Goal: Find specific page/section: Find specific page/section

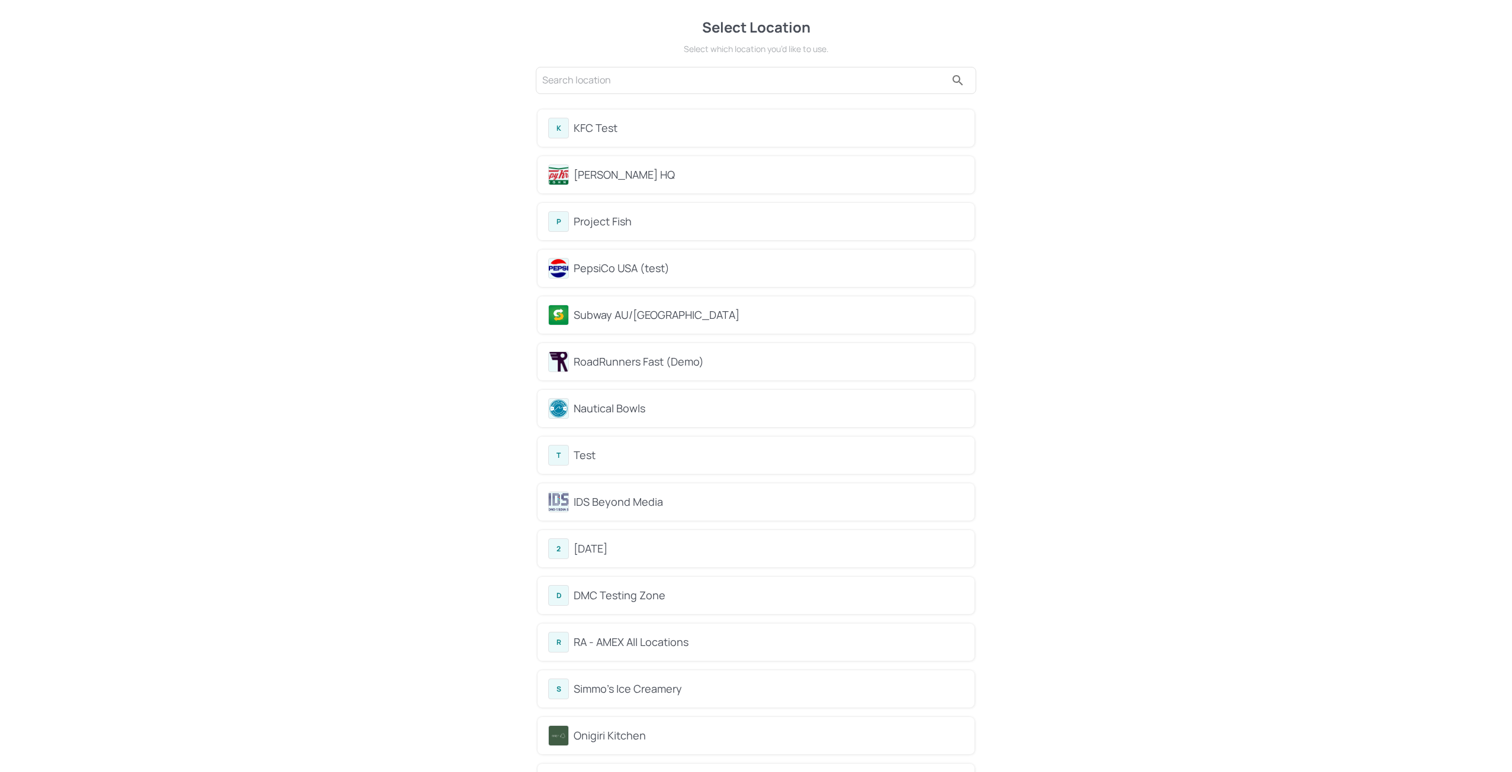
click at [608, 266] on div "PepsiCo USA (test)" at bounding box center [769, 268] width 390 height 16
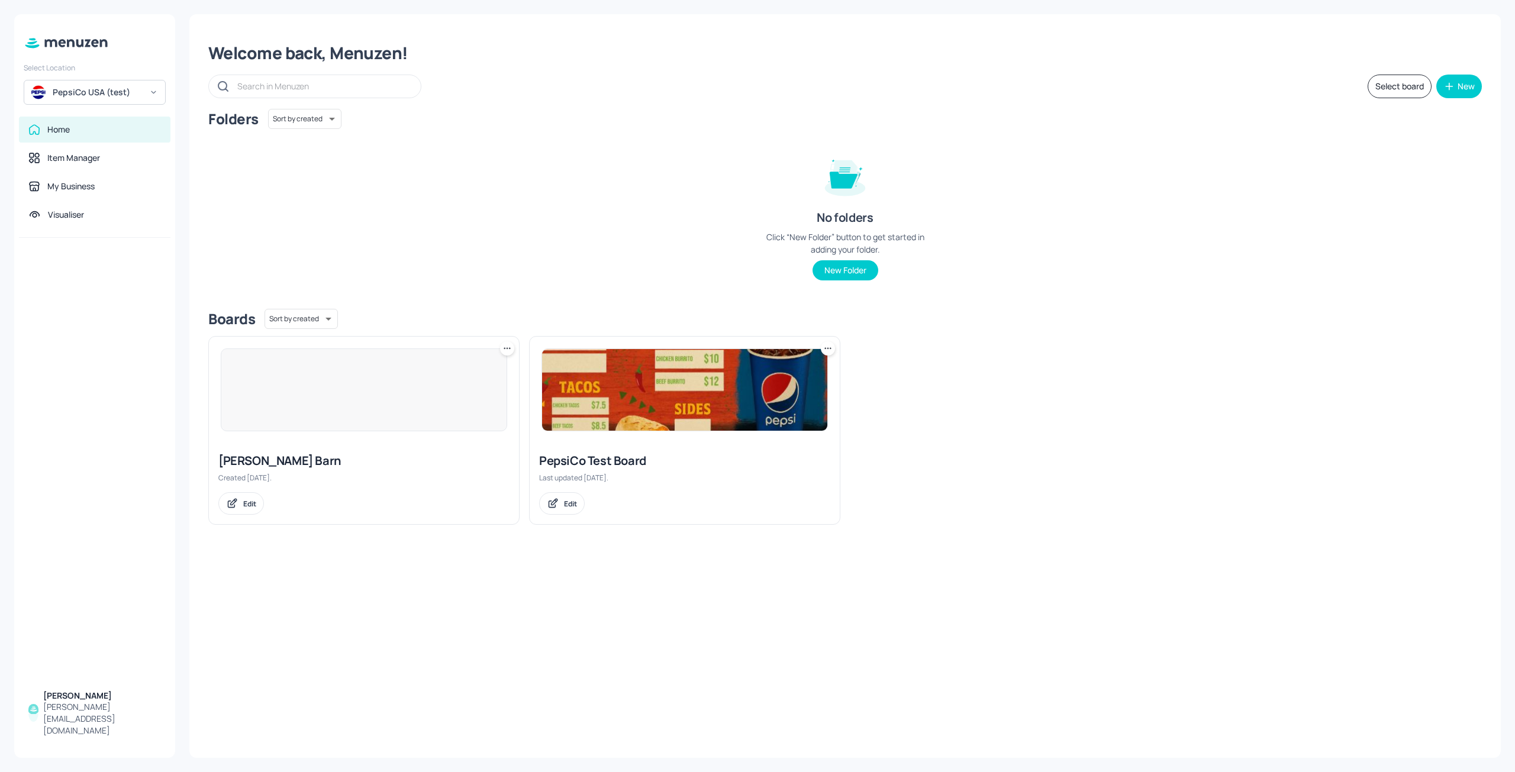
click at [648, 430] on img at bounding box center [684, 390] width 285 height 82
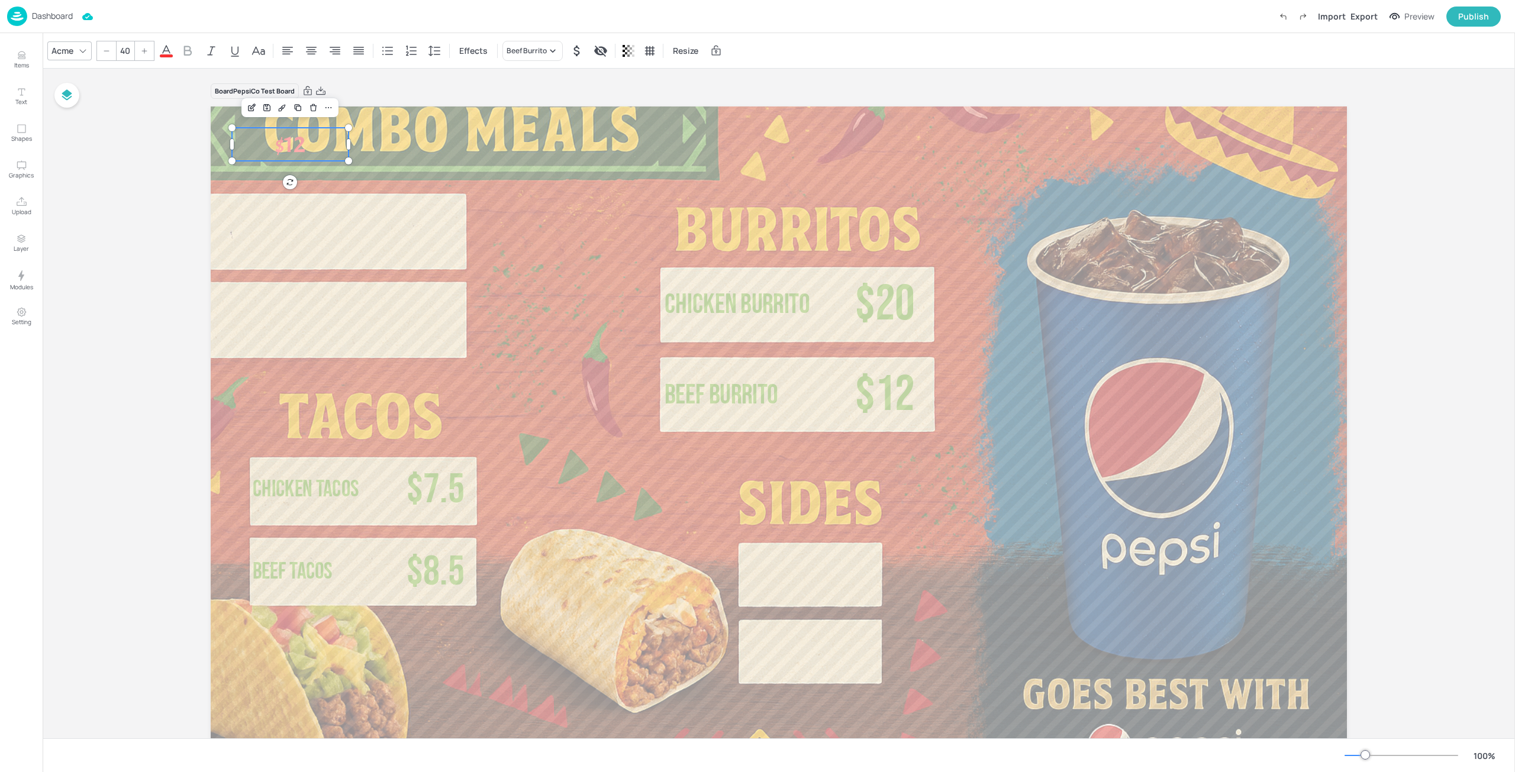
click at [278, 147] on span "$12" at bounding box center [290, 145] width 30 height 30
click at [73, 89] on icon "button" at bounding box center [67, 95] width 14 height 14
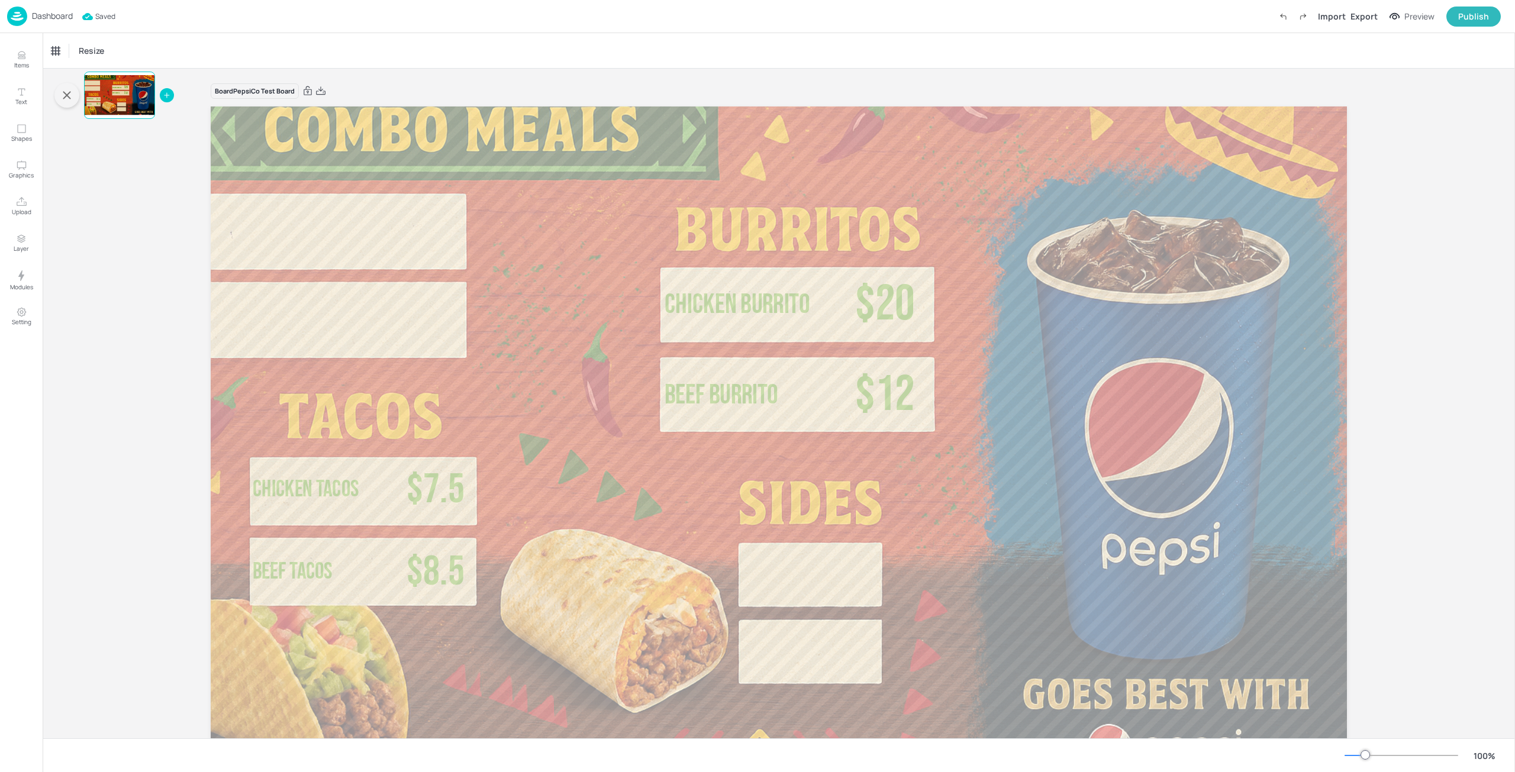
click at [56, 14] on p "Dashboard" at bounding box center [52, 16] width 41 height 8
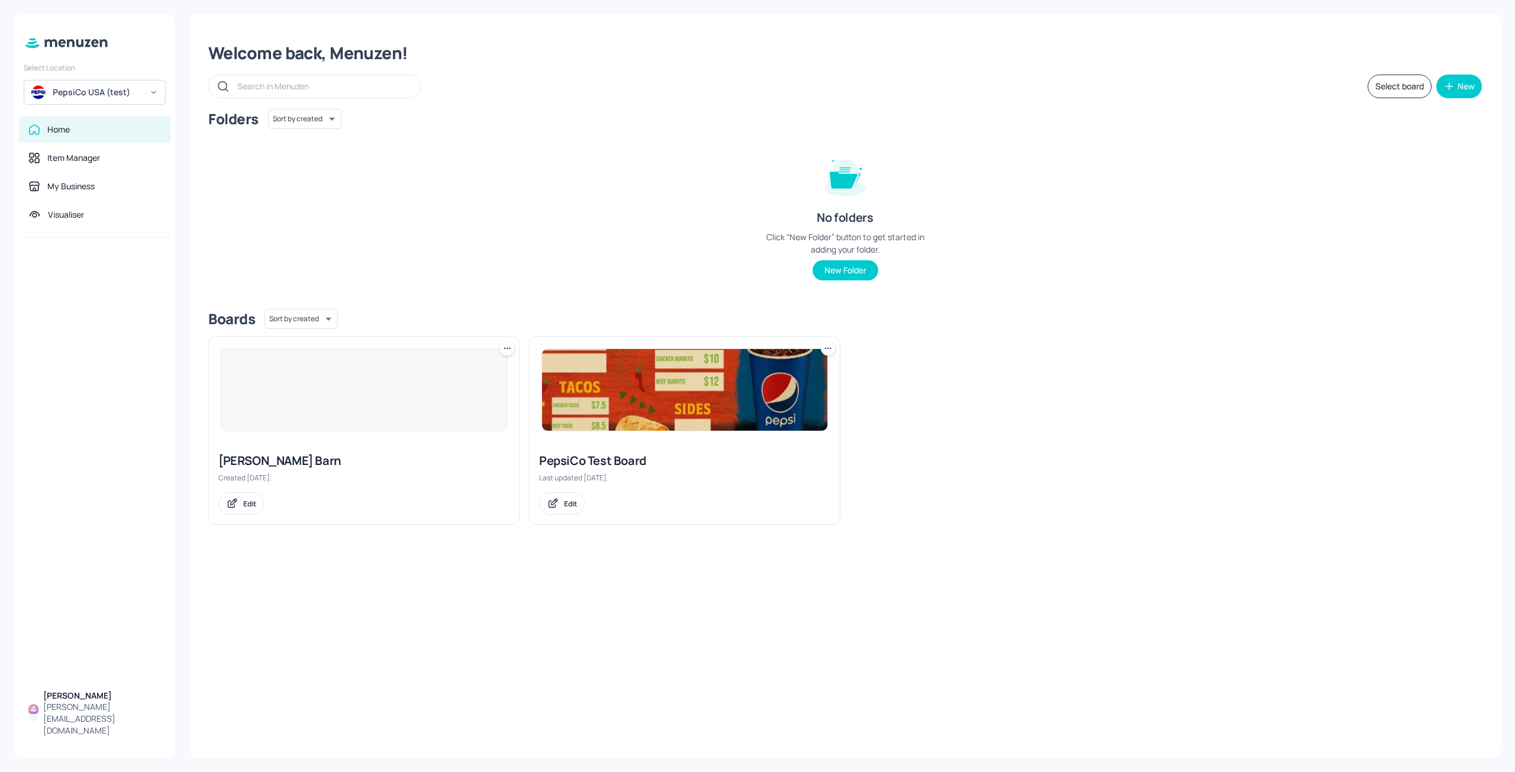
click at [65, 43] on icon at bounding box center [62, 43] width 7 height 8
click at [64, 89] on div "PepsiCo USA (test)" at bounding box center [97, 92] width 89 height 12
click at [77, 198] on div "Subway AU/[GEOGRAPHIC_DATA]" at bounding box center [105, 201] width 103 height 14
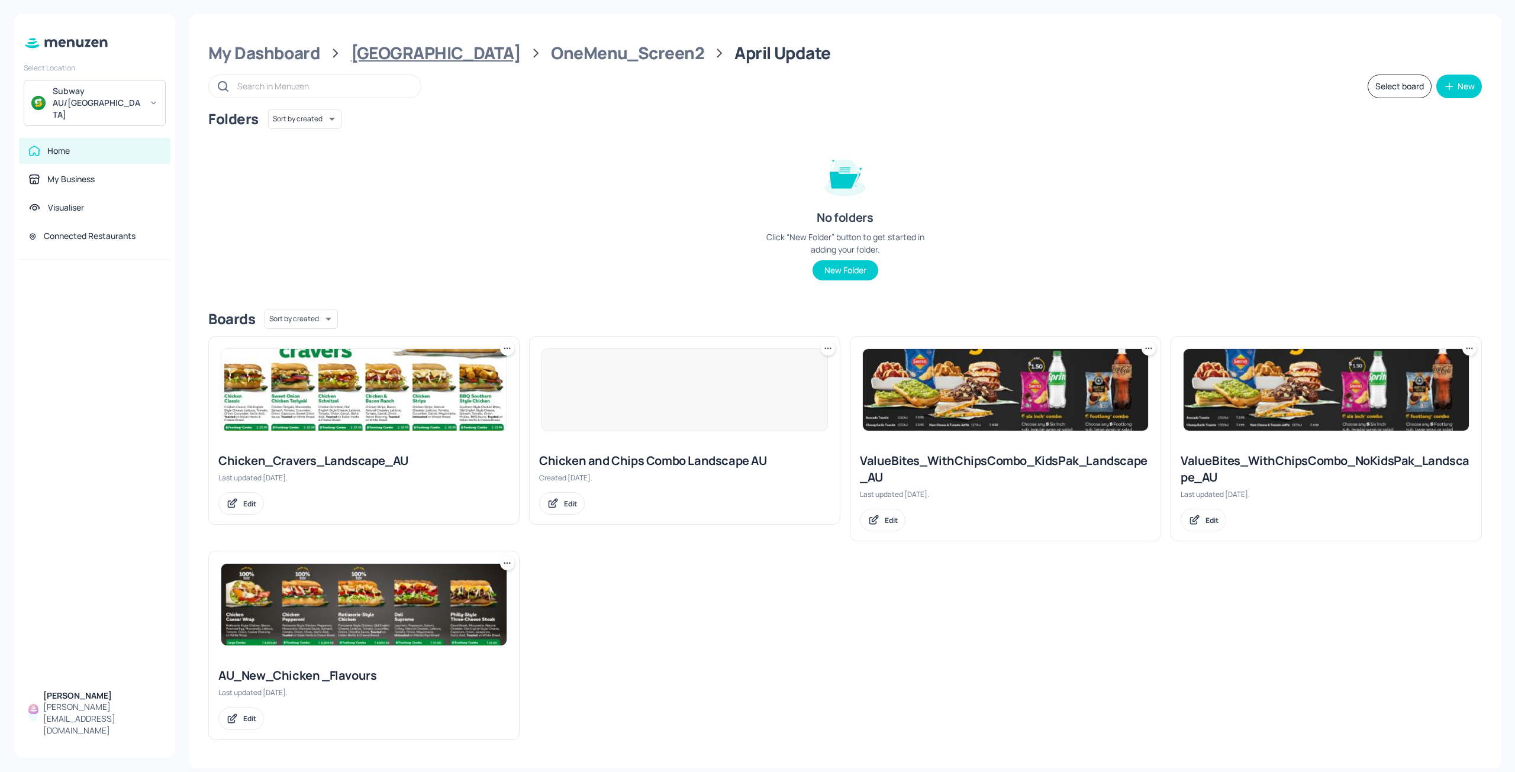
click at [397, 54] on div "[GEOGRAPHIC_DATA]" at bounding box center [436, 53] width 170 height 21
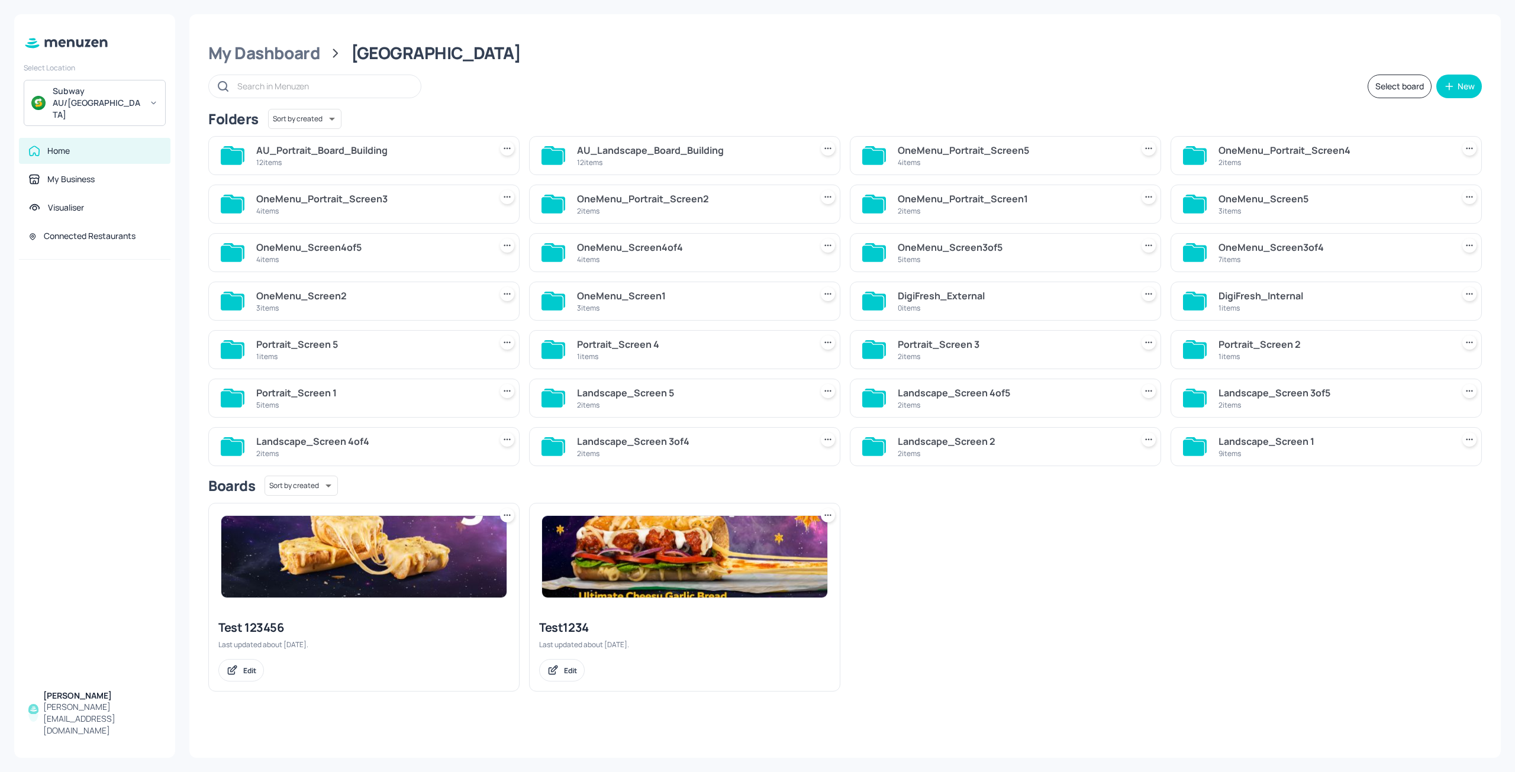
click at [350, 151] on div "AU_Portrait_Board_Building" at bounding box center [371, 150] width 230 height 14
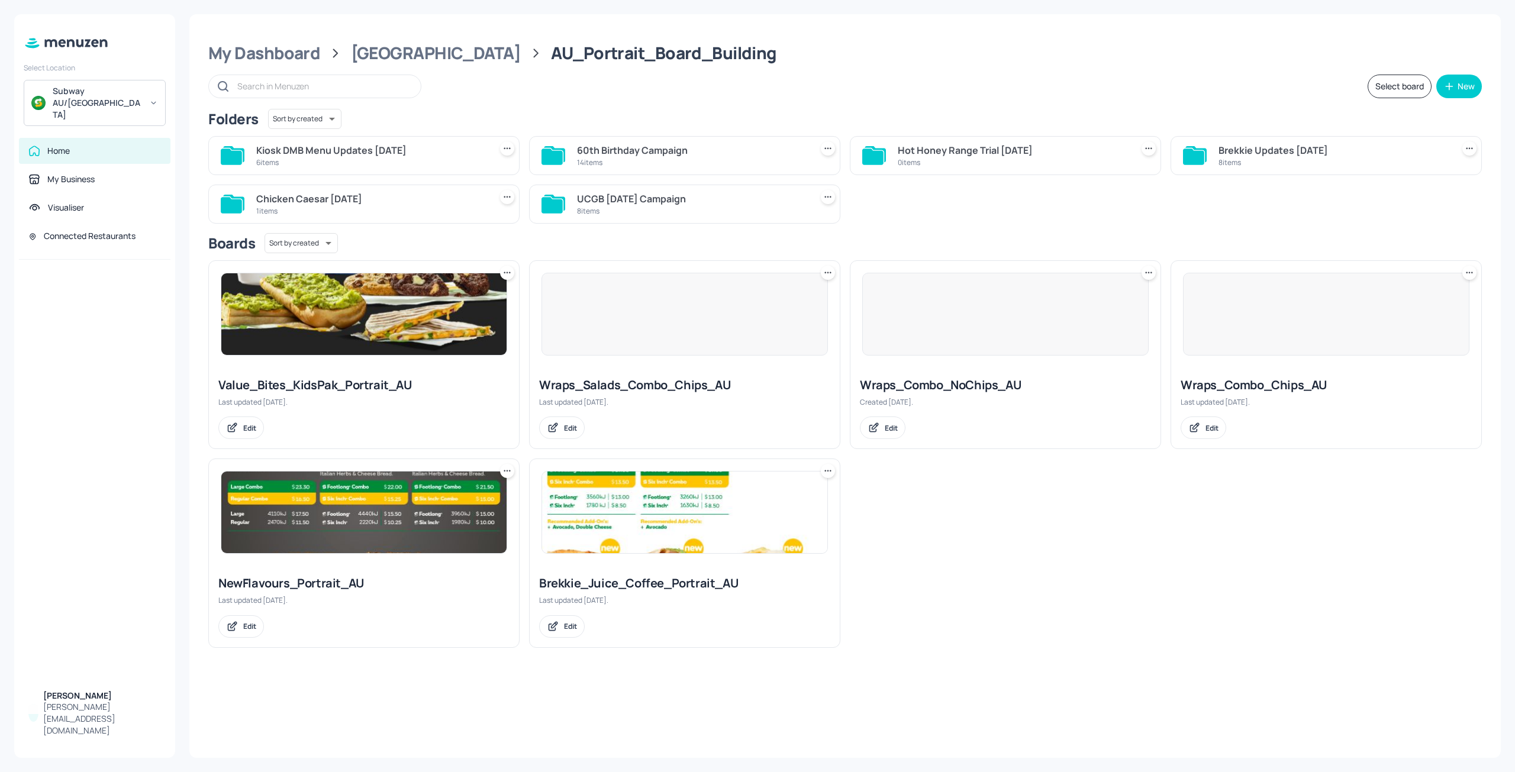
click at [681, 569] on div "Brekkie_Juice_Coffee_Portrait_AU Last updated 3 months ago. Edit" at bounding box center [685, 606] width 310 height 81
click at [674, 532] on img at bounding box center [684, 513] width 285 height 82
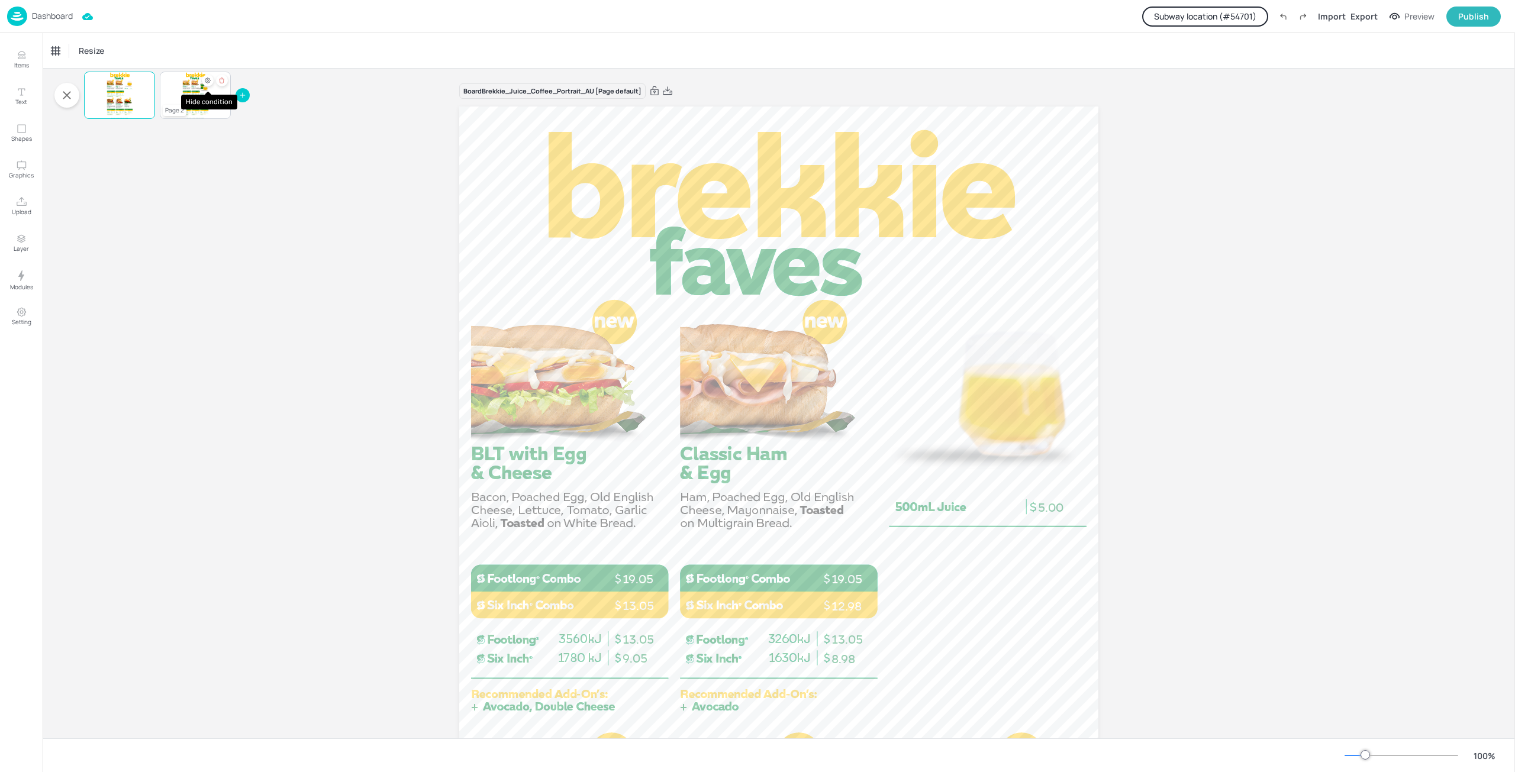
click at [206, 83] on icon "Hide condition" at bounding box center [207, 80] width 7 height 7
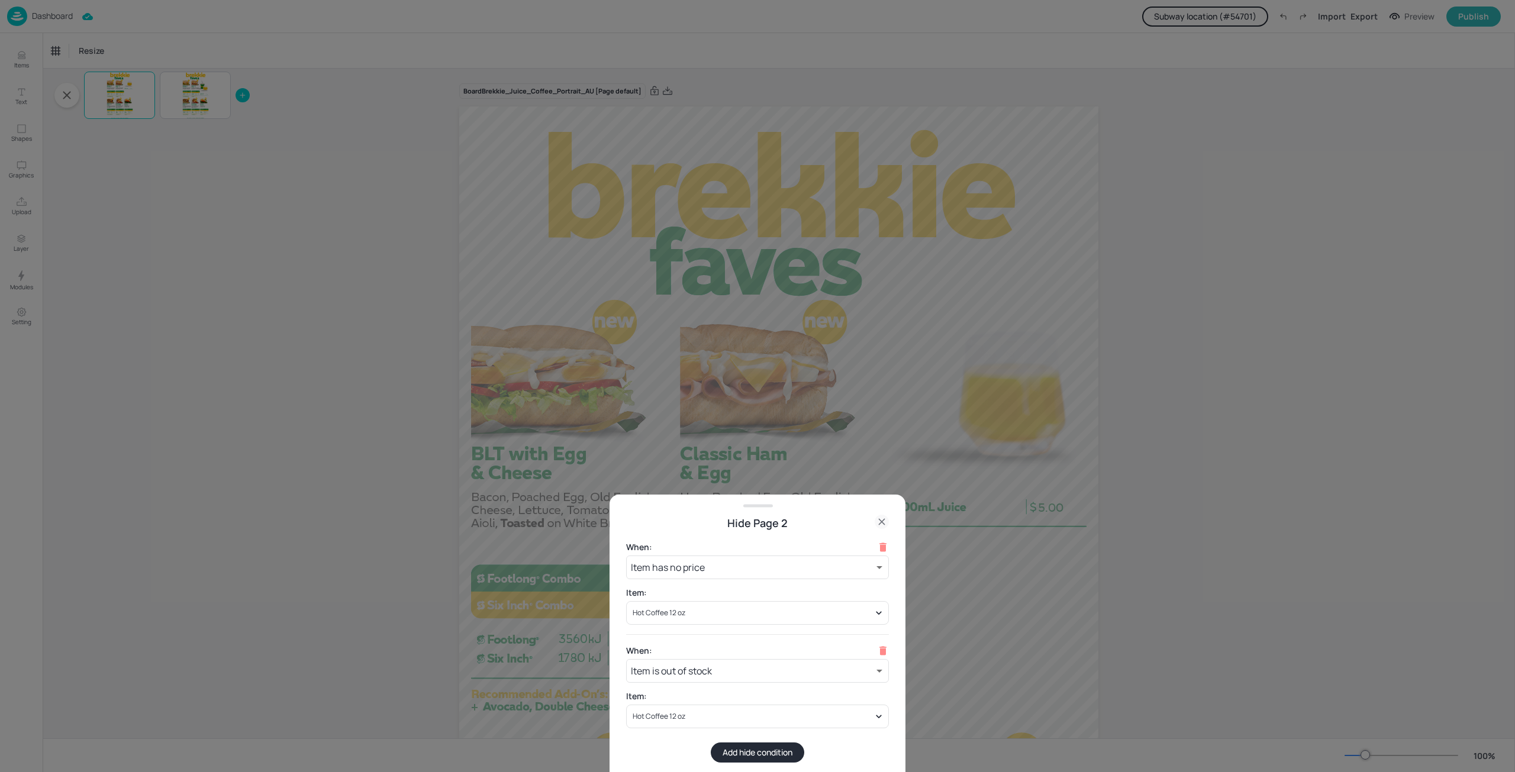
click at [322, 502] on div at bounding box center [757, 386] width 1515 height 772
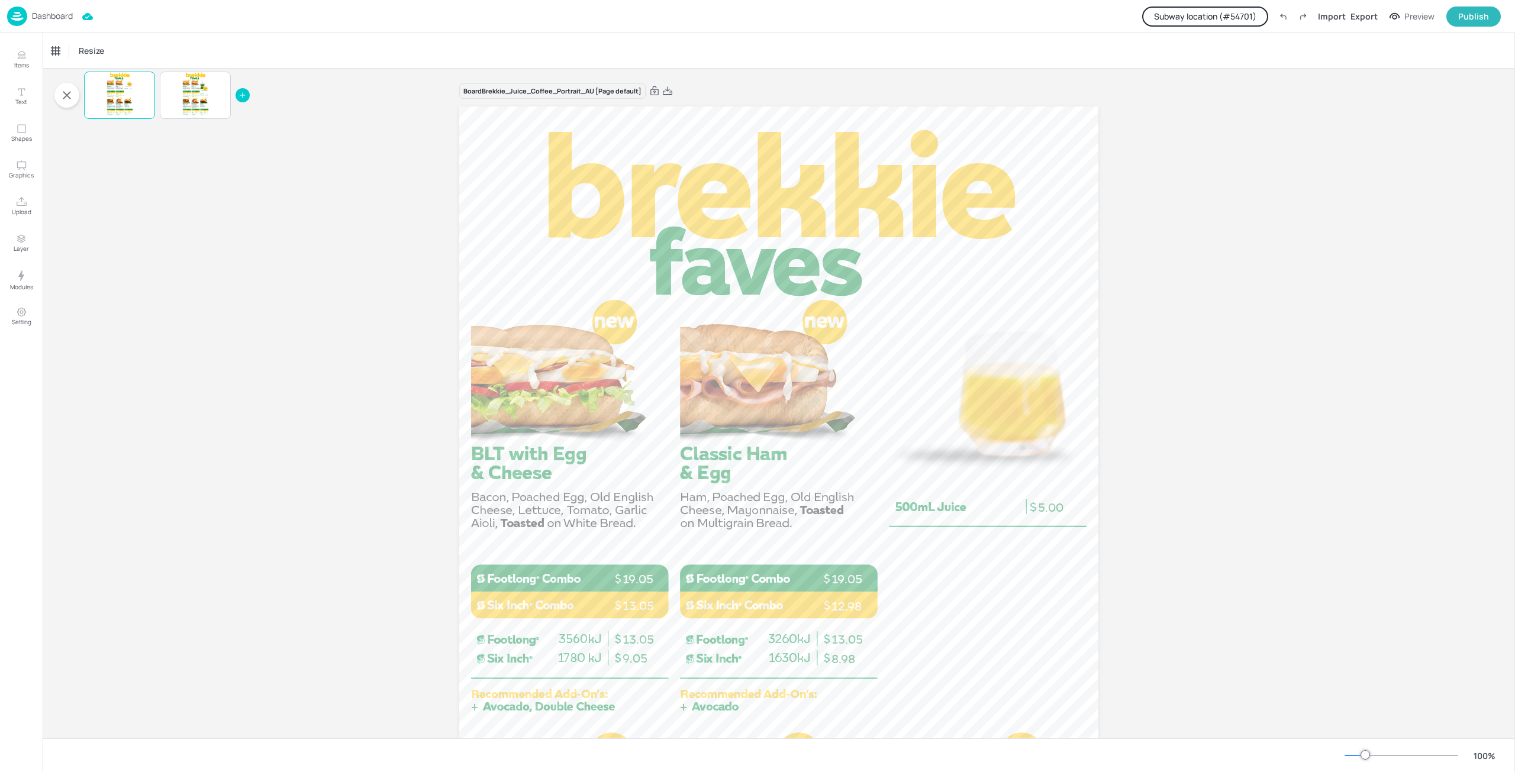
click at [58, 18] on p "Dashboard" at bounding box center [52, 16] width 41 height 8
